Goal: Task Accomplishment & Management: Use online tool/utility

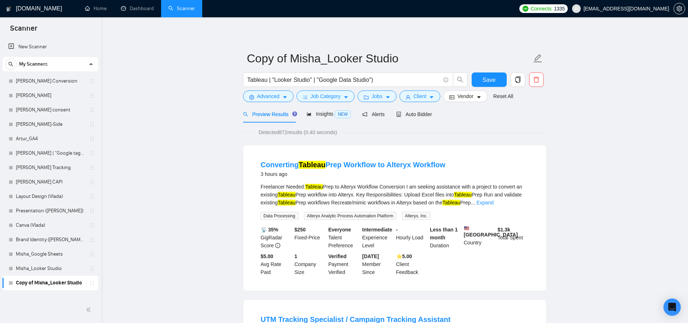
scroll to position [5, 0]
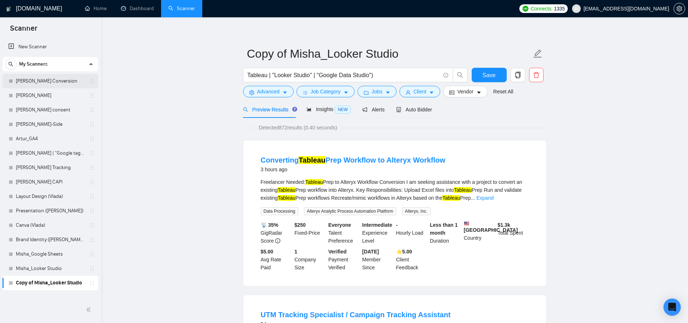
click at [49, 80] on link "[PERSON_NAME] Conversion" at bounding box center [50, 81] width 69 height 14
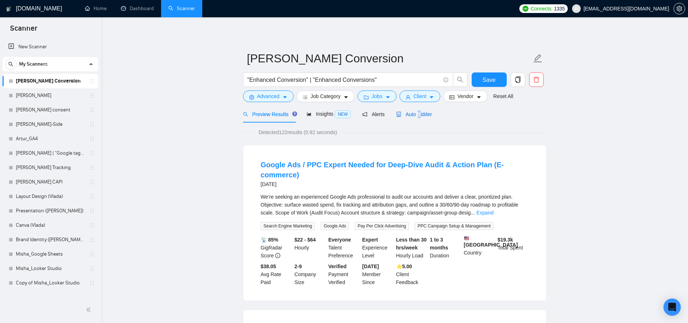
click at [421, 115] on span "Auto Bidder" at bounding box center [414, 115] width 36 height 6
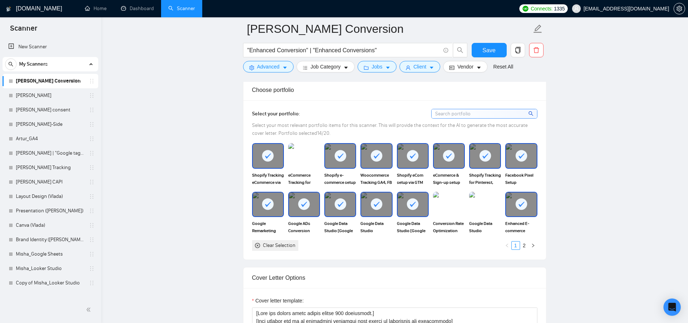
scroll to position [690, 0]
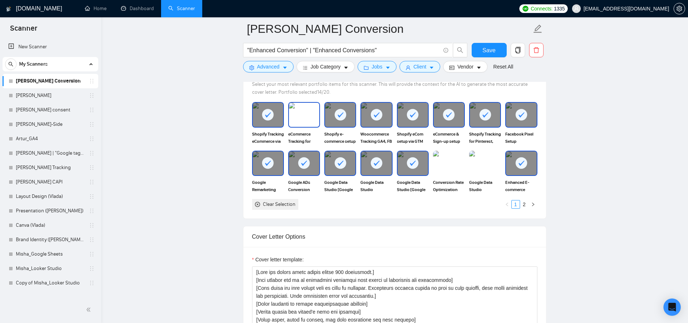
click at [297, 121] on img at bounding box center [304, 115] width 30 height 24
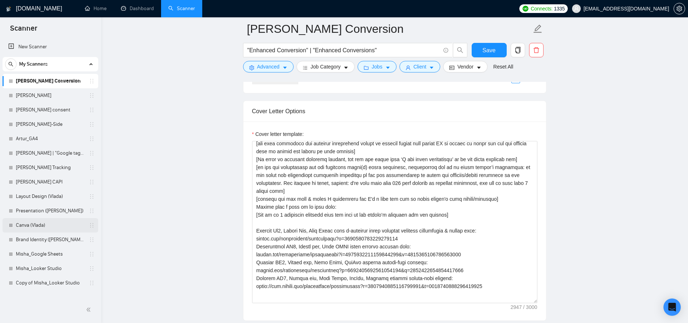
scroll to position [149, 0]
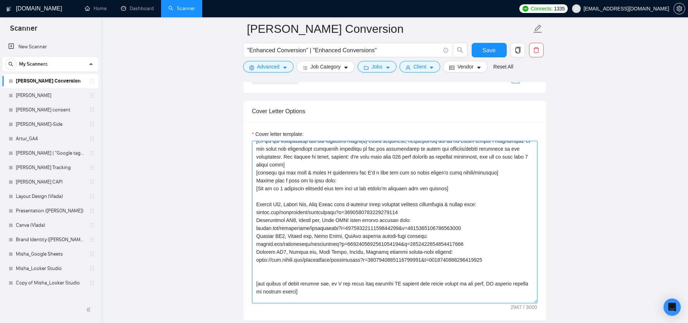
click at [427, 212] on textarea "Cover letter template:" at bounding box center [394, 222] width 285 height 162
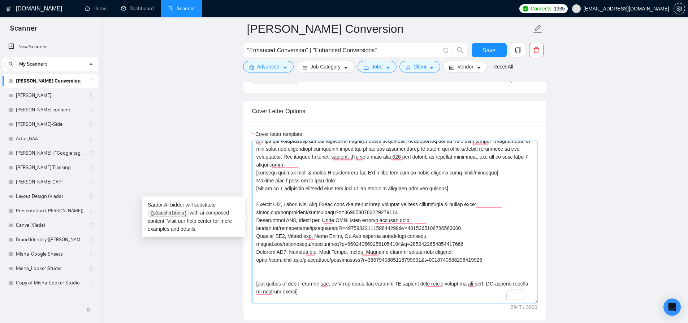
click at [257, 205] on textarea "Cover letter template:" at bounding box center [394, 222] width 285 height 162
click at [512, 260] on textarea "Cover letter template:" at bounding box center [394, 222] width 285 height 162
click at [259, 205] on textarea "Cover letter template:" at bounding box center [394, 222] width 285 height 162
paste textarea "✅"
click at [431, 215] on textarea "Cover letter template:" at bounding box center [394, 222] width 285 height 162
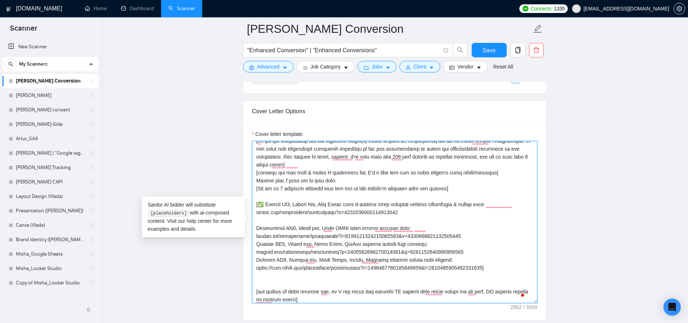
paste textarea "✅"
click at [440, 245] on textarea "Cover letter template:" at bounding box center [394, 222] width 285 height 162
click at [491, 238] on textarea "Cover letter template:" at bounding box center [394, 222] width 285 height 162
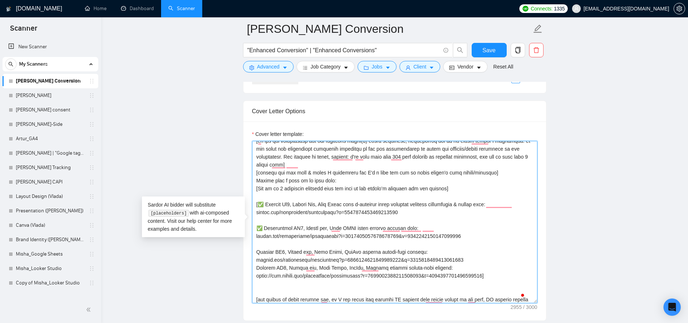
click at [504, 259] on textarea "Cover letter template:" at bounding box center [394, 222] width 285 height 162
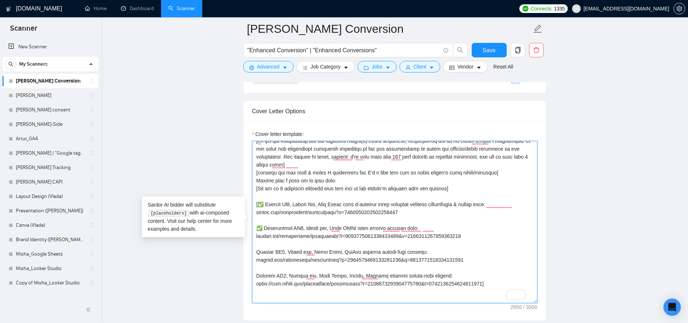
click at [256, 253] on textarea "Cover letter template:" at bounding box center [394, 222] width 285 height 162
paste textarea "✅"
click at [256, 274] on textarea "Cover letter template:" at bounding box center [394, 222] width 285 height 162
paste textarea "✅"
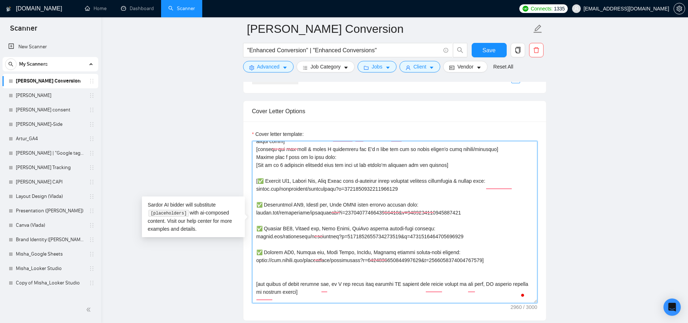
scroll to position [177, 0]
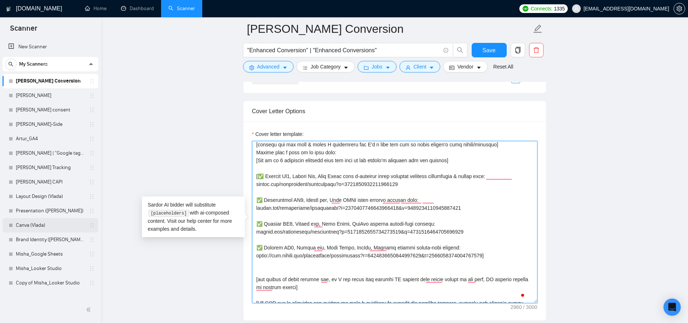
type textarea "[Lore ips dolors ametc adipis elitse 284 doeiusmodt.] [Inci utlabor etd ma al e…"
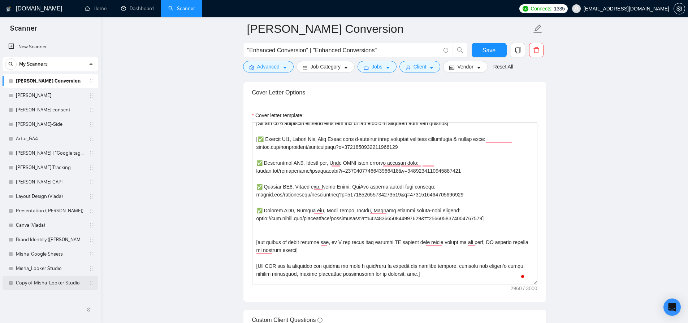
scroll to position [205, 0]
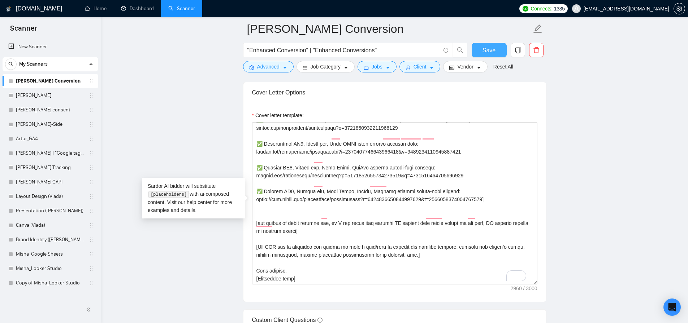
click at [488, 51] on span "Save" at bounding box center [488, 50] width 13 height 9
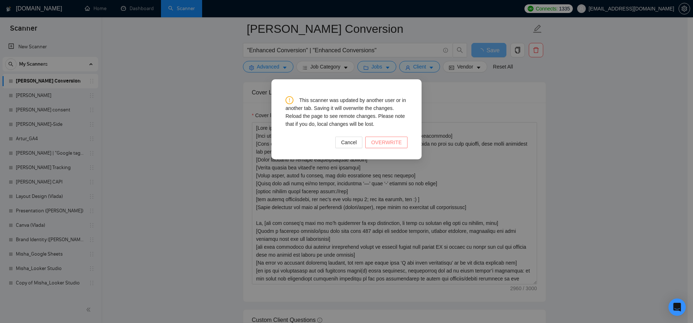
click at [392, 145] on span "OVERWRITE" at bounding box center [386, 143] width 31 height 8
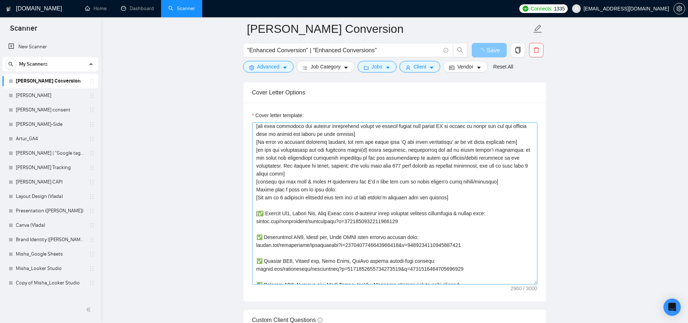
scroll to position [197, 0]
